Goal: Check status: Check status

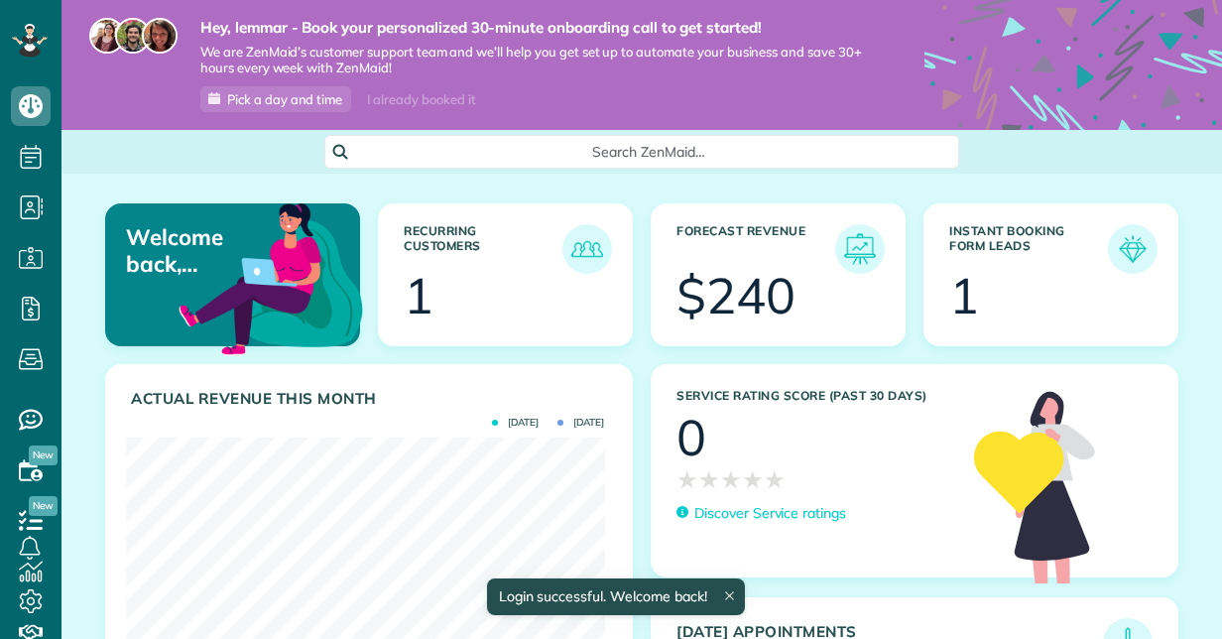
scroll to position [212, 478]
click at [860, 247] on img at bounding box center [860, 249] width 46 height 46
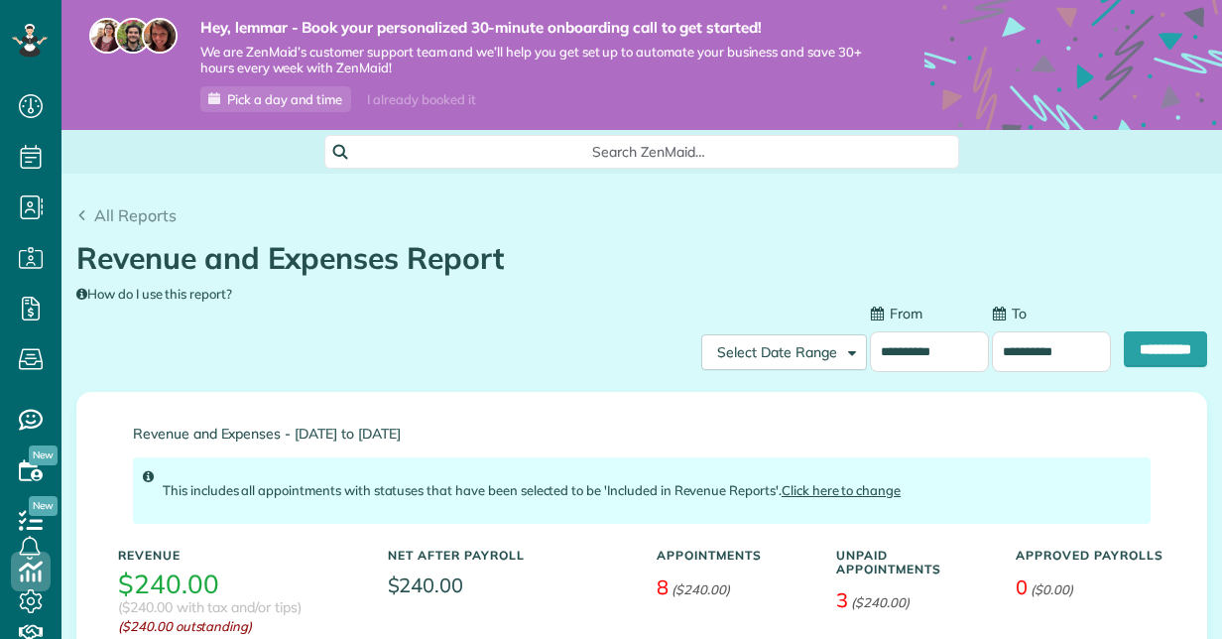
scroll to position [8, 8]
type input "**********"
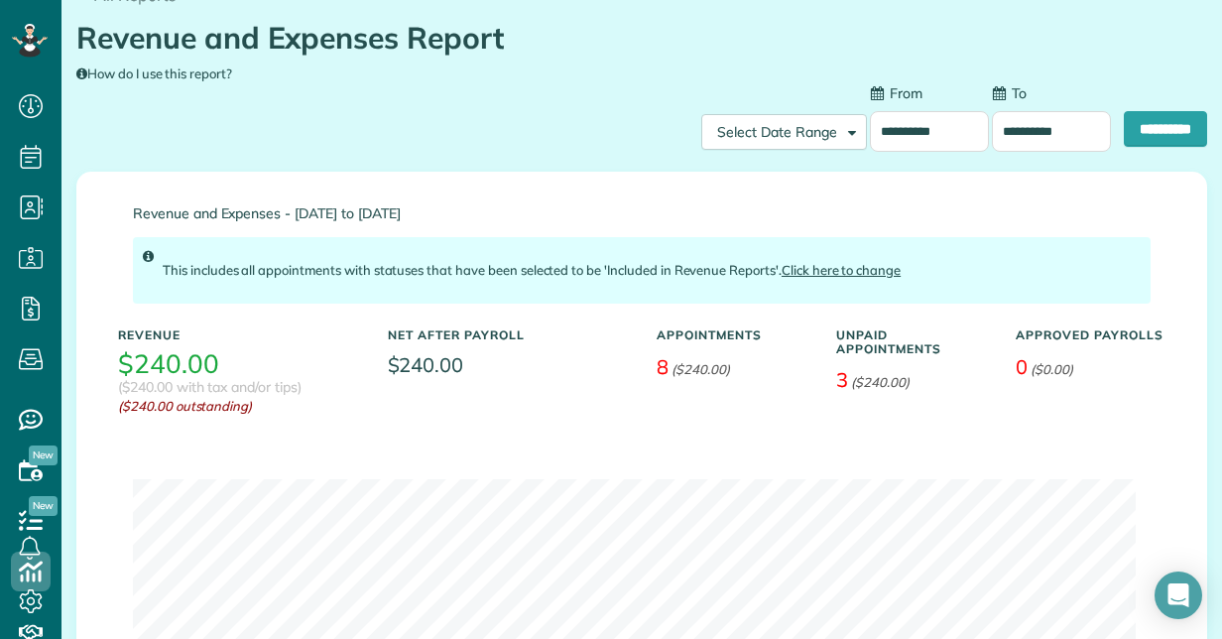
scroll to position [219, 0]
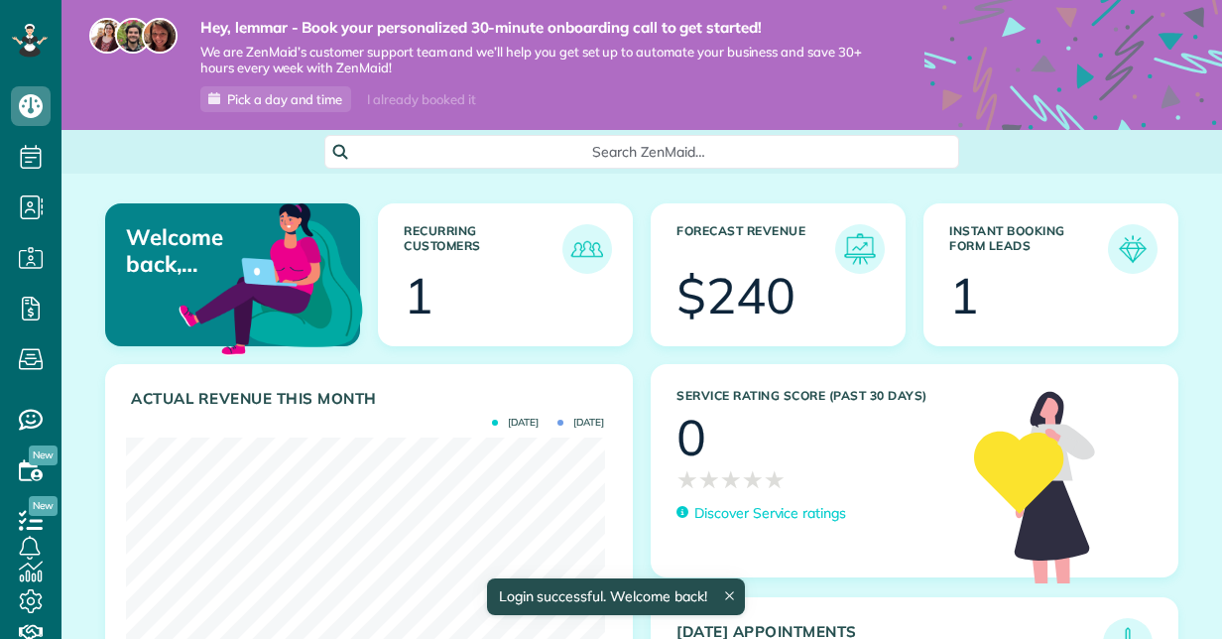
scroll to position [212, 478]
click at [585, 263] on img at bounding box center [587, 249] width 46 height 46
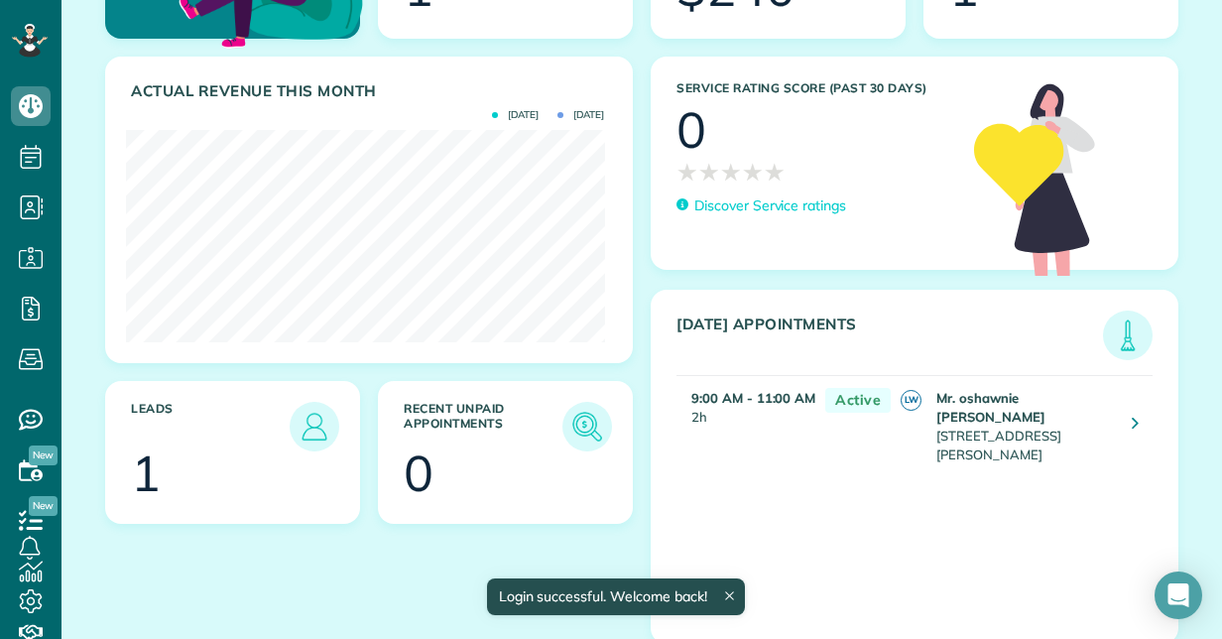
scroll to position [309, 0]
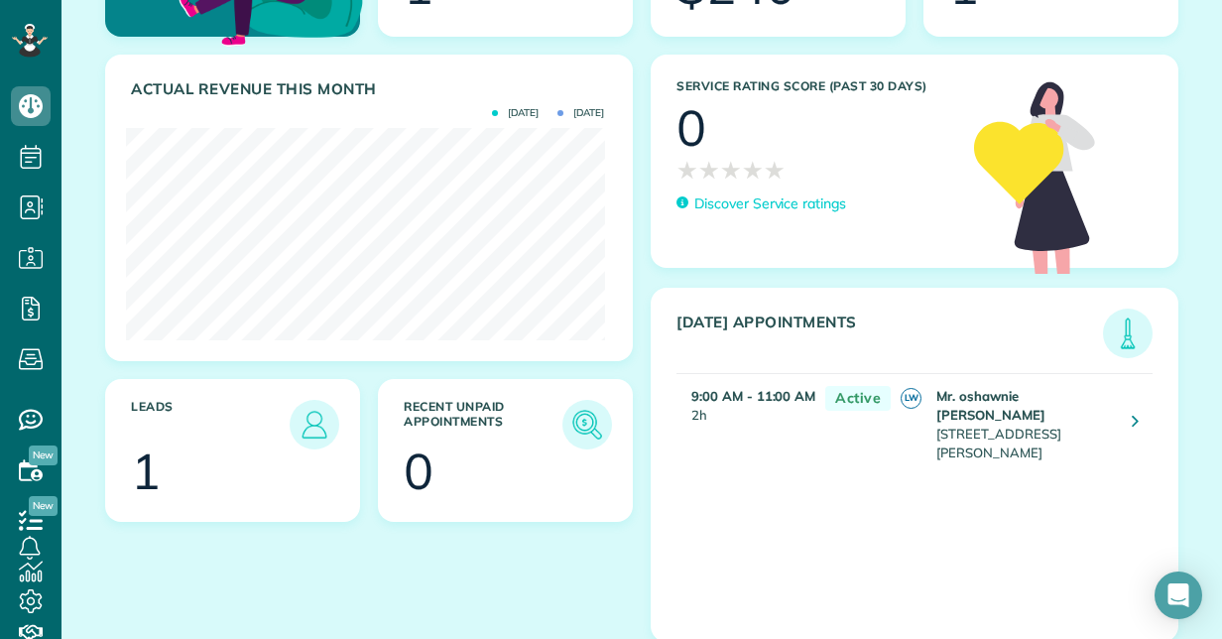
click at [1095, 387] on td "Mr. oshawnie mills 512 Gardner Avenue Greenpoint NY 11222" at bounding box center [1023, 423] width 185 height 99
click at [1117, 407] on link at bounding box center [1135, 424] width 36 height 36
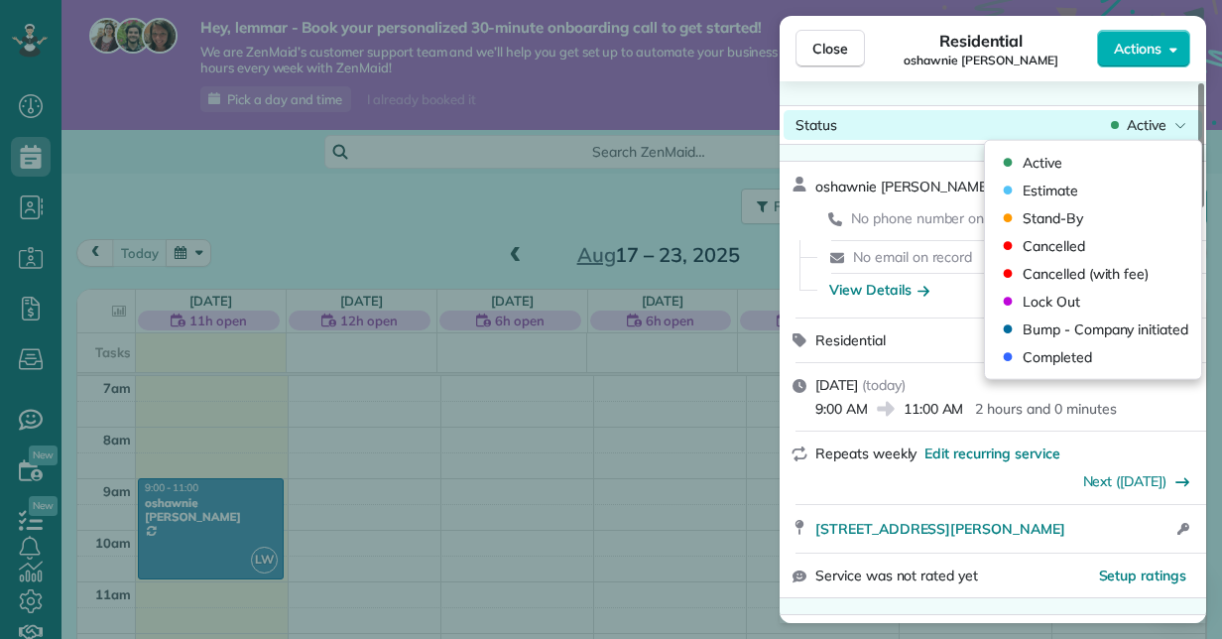
click at [1158, 130] on span "Active" at bounding box center [1147, 125] width 40 height 20
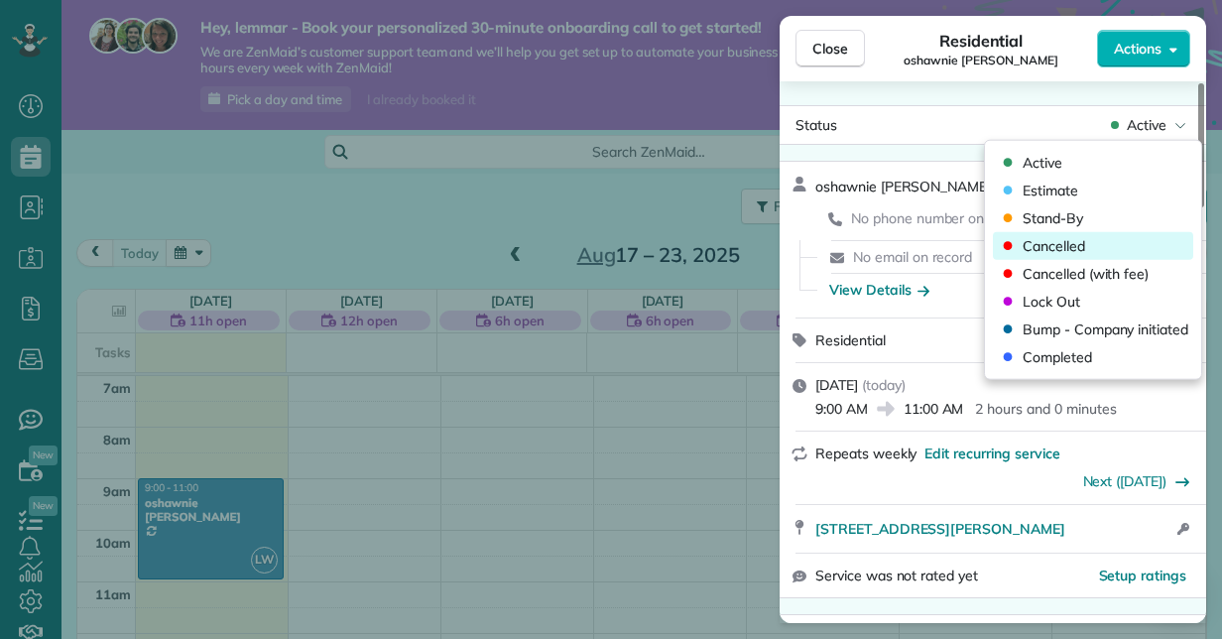
click at [1061, 241] on span "Cancelled" at bounding box center [1053, 246] width 62 height 20
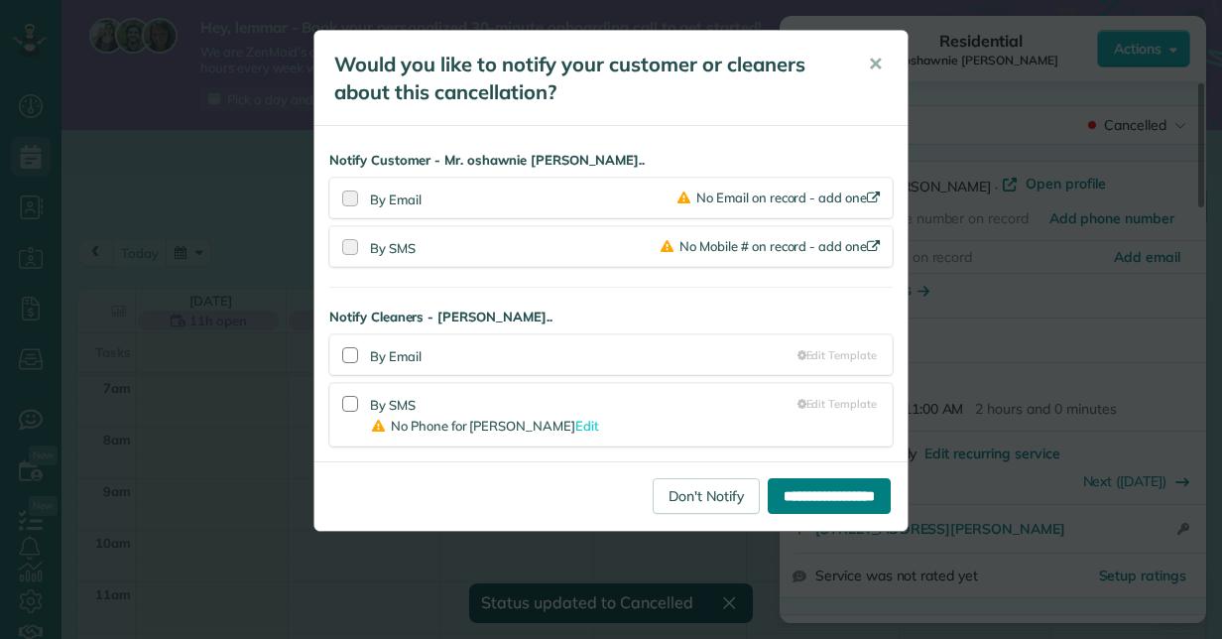
click at [824, 481] on input "**********" at bounding box center [829, 496] width 123 height 36
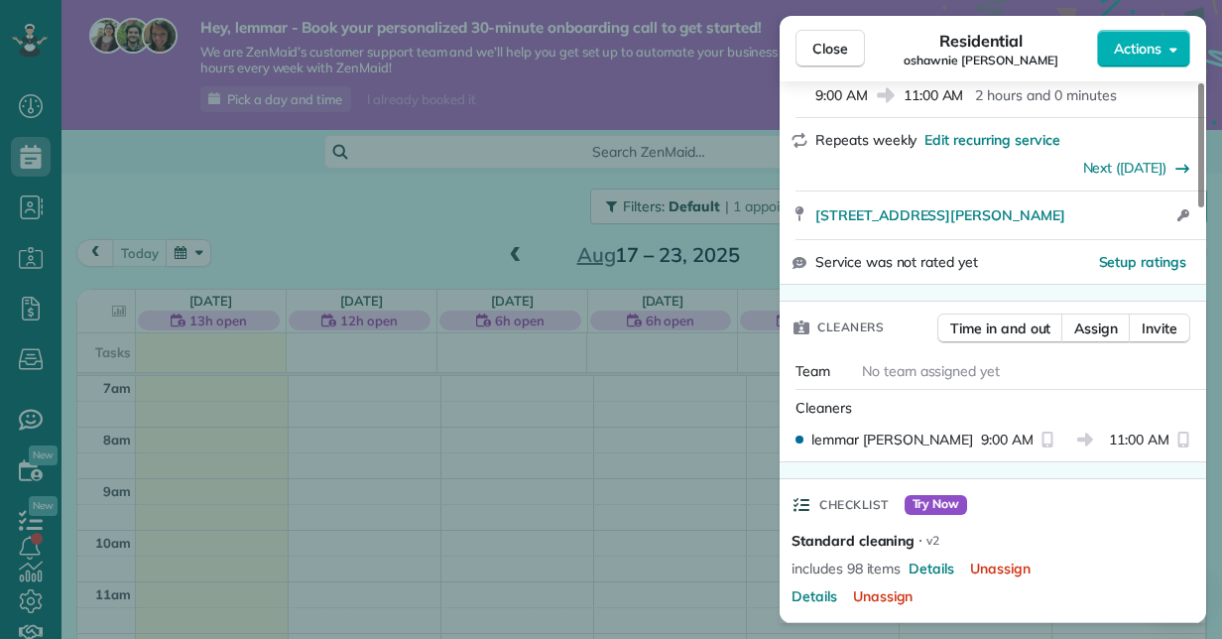
scroll to position [178, 0]
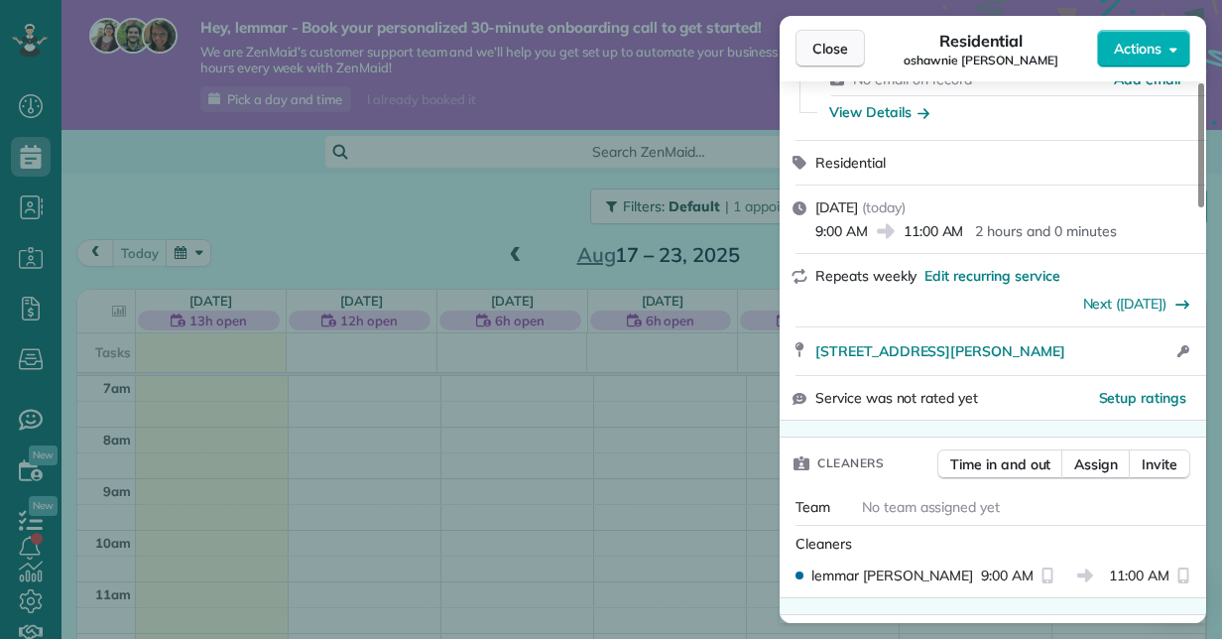
click at [843, 48] on span "Close" at bounding box center [830, 49] width 36 height 20
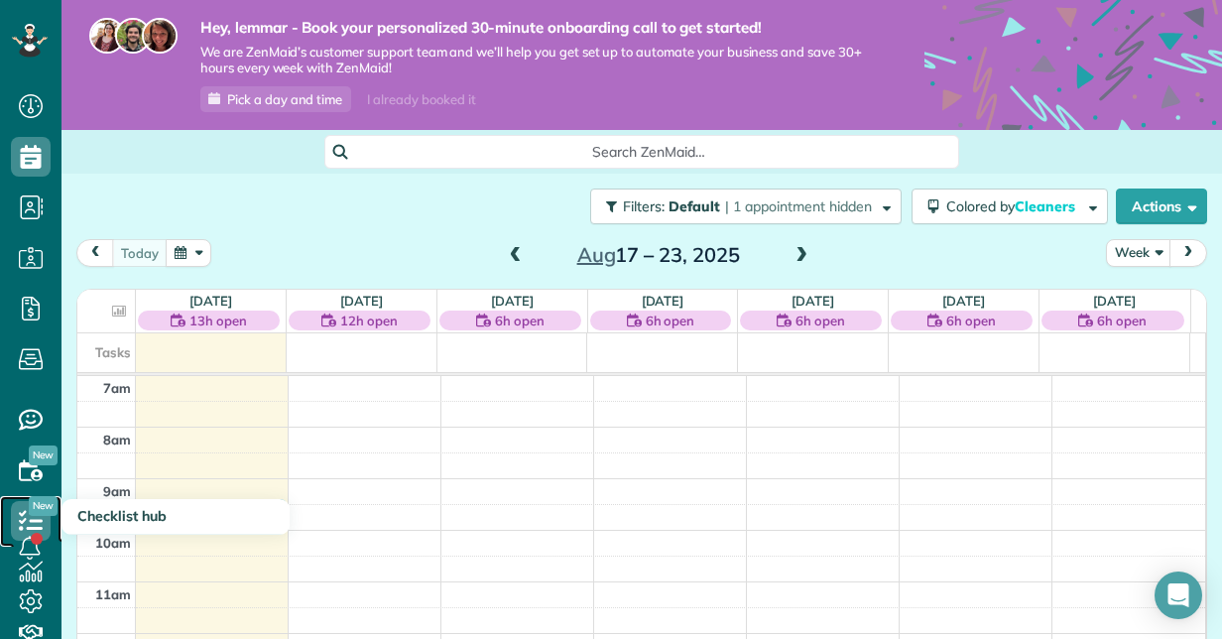
click at [38, 517] on icon at bounding box center [31, 521] width 40 height 40
